Goal: Information Seeking & Learning: Learn about a topic

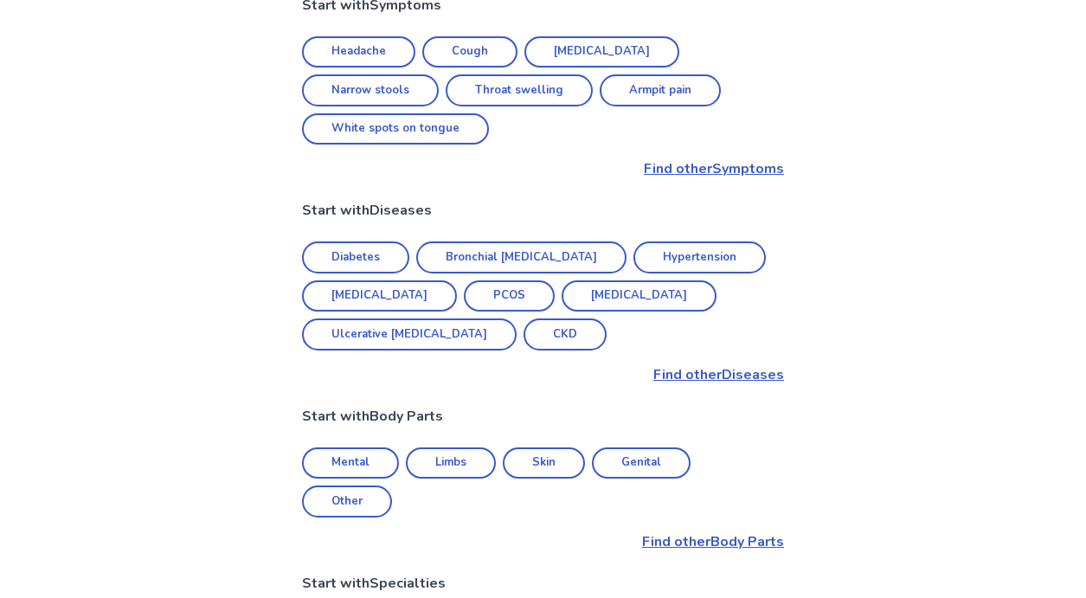
scroll to position [527, 0]
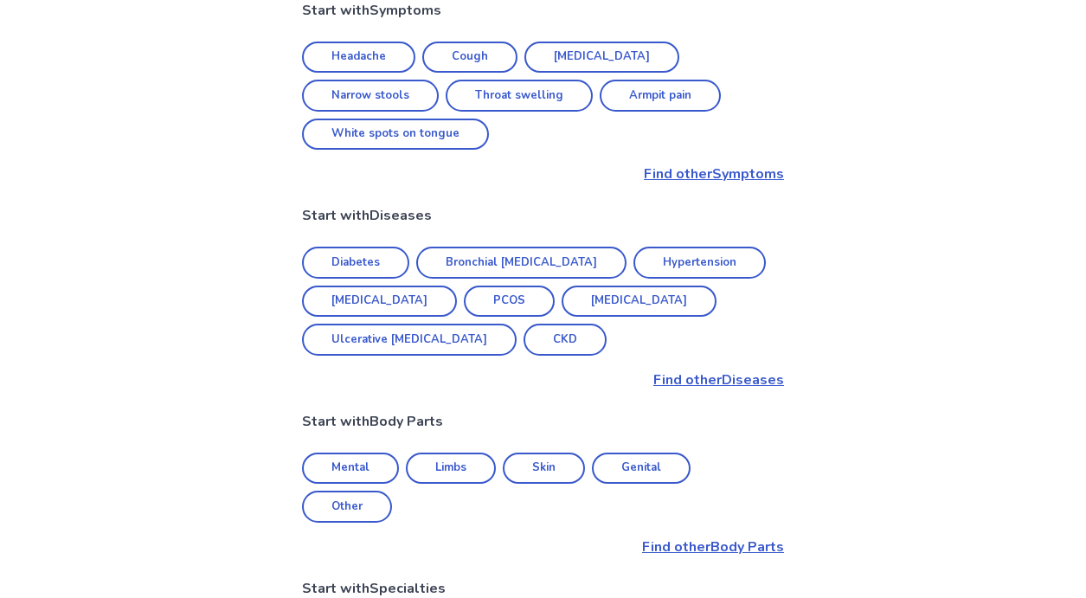
click at [704, 164] on p "Find other Symptoms" at bounding box center [543, 174] width 482 height 21
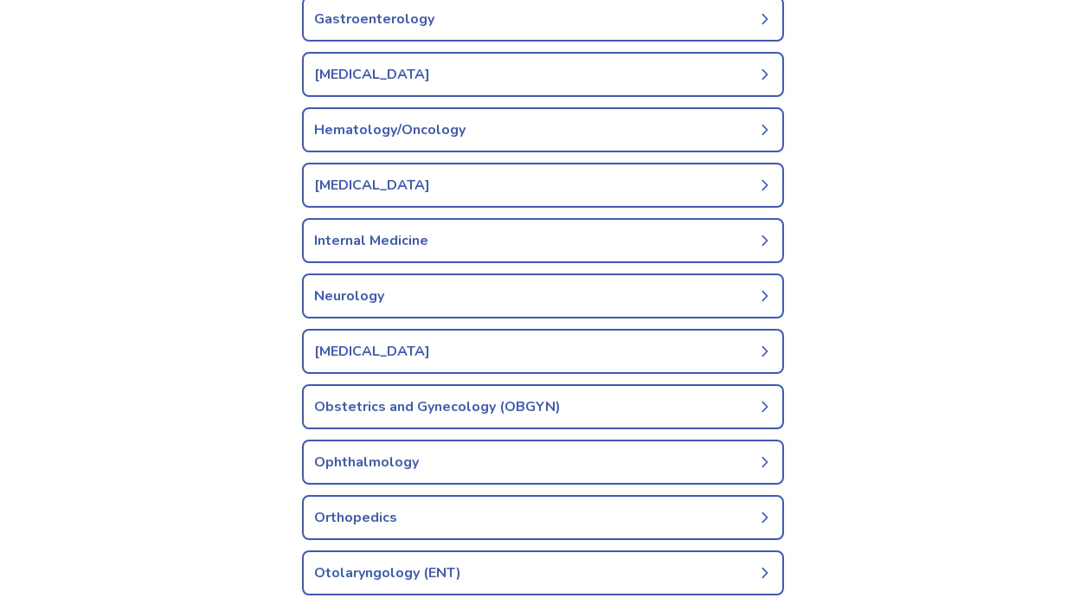
scroll to position [719, 0]
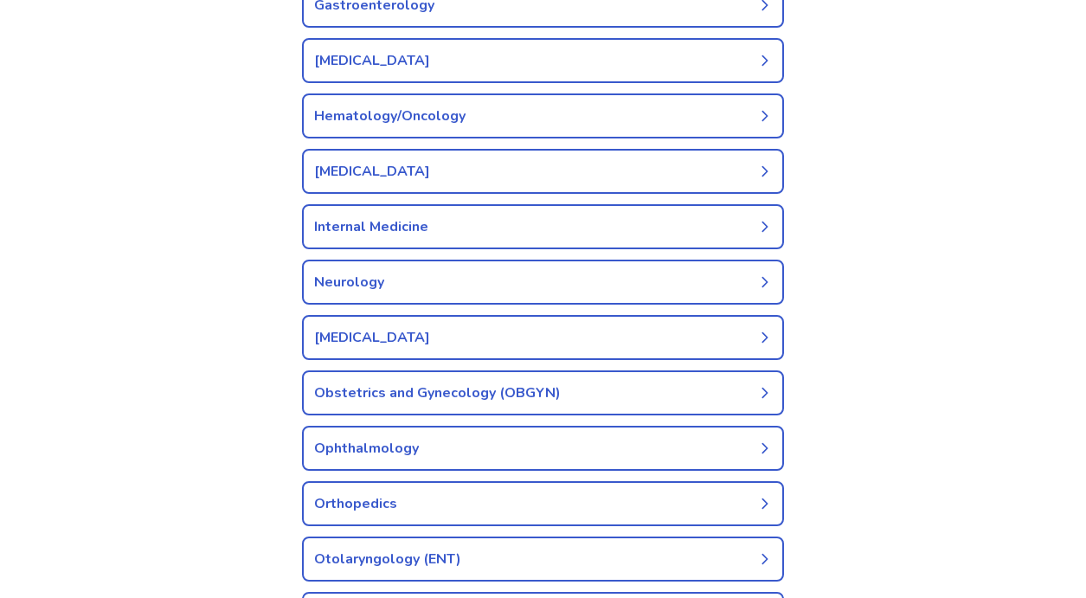
click at [519, 391] on link "Obstetrics and Gynecology (OBGYN)" at bounding box center [543, 392] width 482 height 45
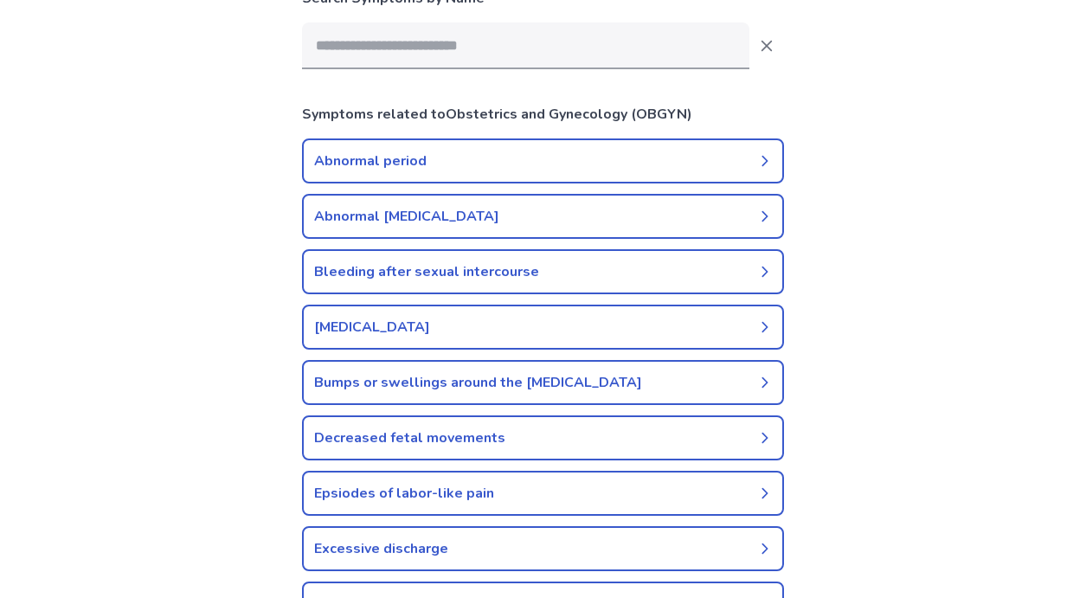
scroll to position [172, 0]
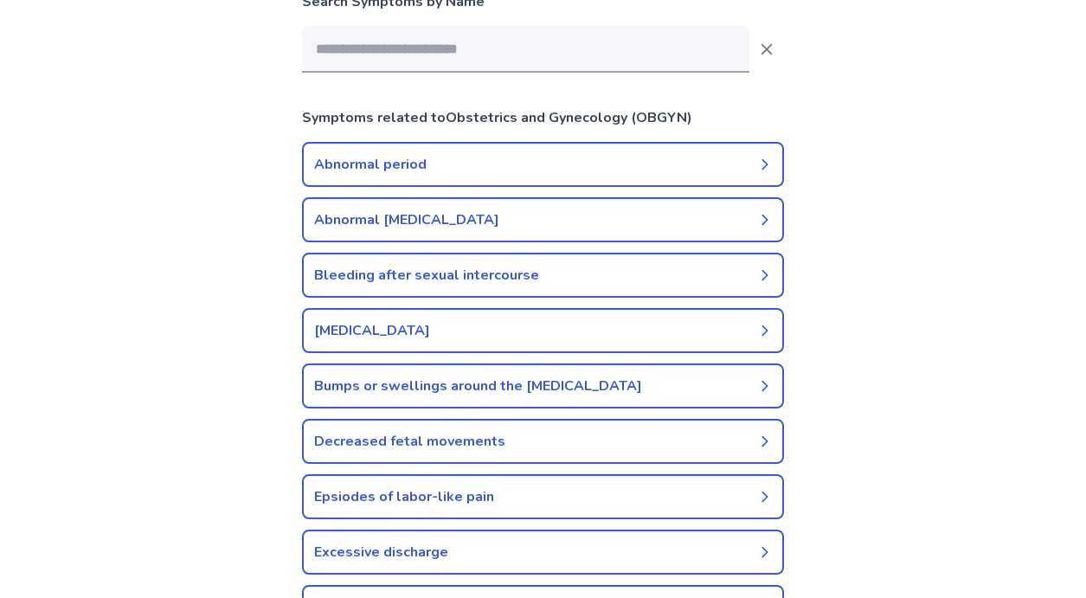
click at [604, 261] on link "Bleeding after sexual intercourse" at bounding box center [543, 275] width 482 height 45
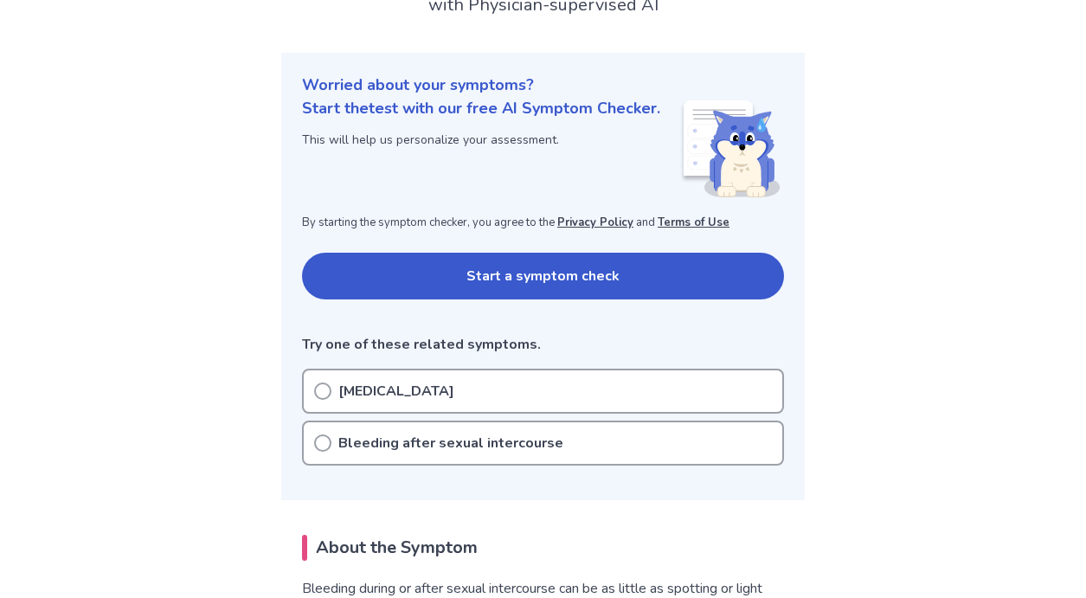
scroll to position [158, 0]
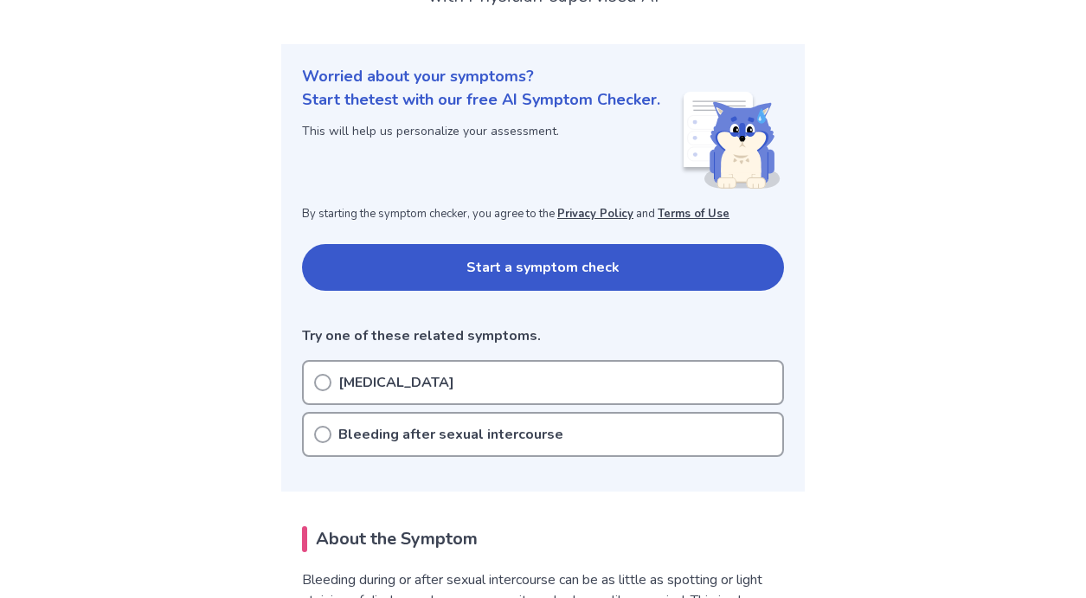
click at [492, 429] on p "Bleeding after sexual intercourse" at bounding box center [450, 434] width 225 height 21
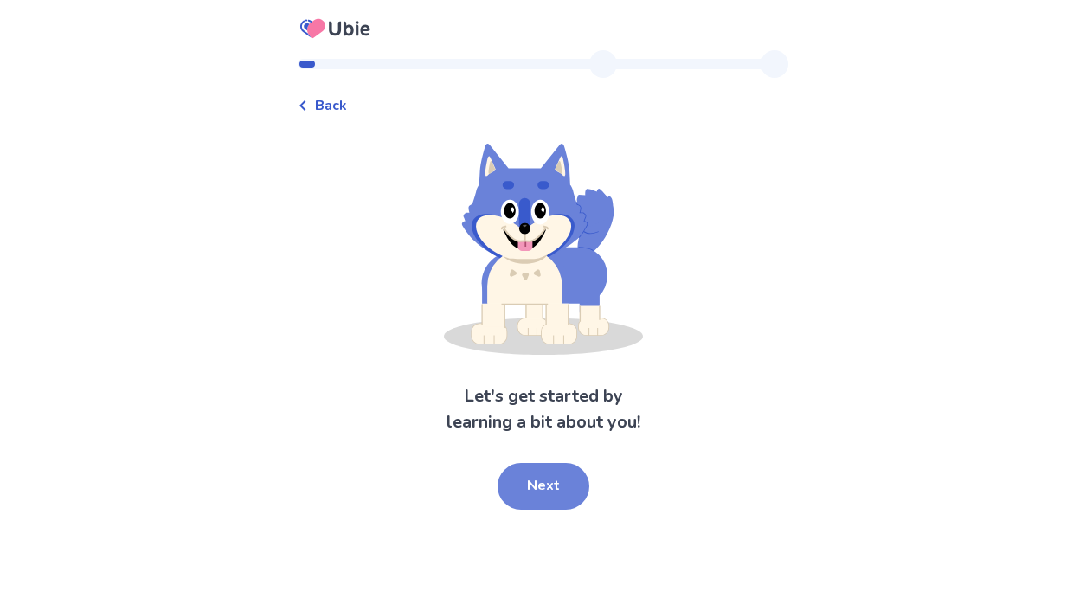
click at [529, 464] on button "Next" at bounding box center [543, 486] width 92 height 47
